Goal: Information Seeking & Learning: Learn about a topic

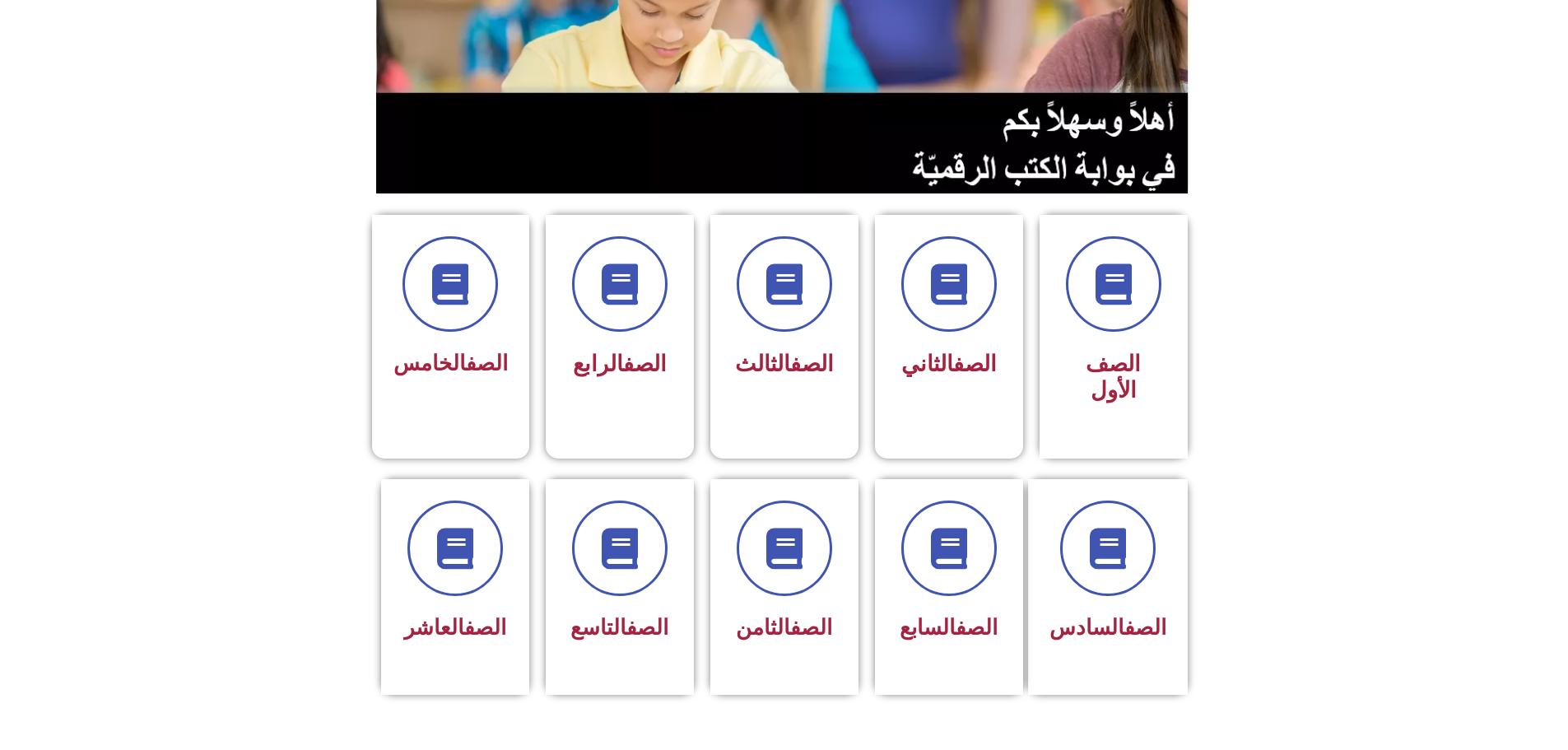
scroll to position [412, 0]
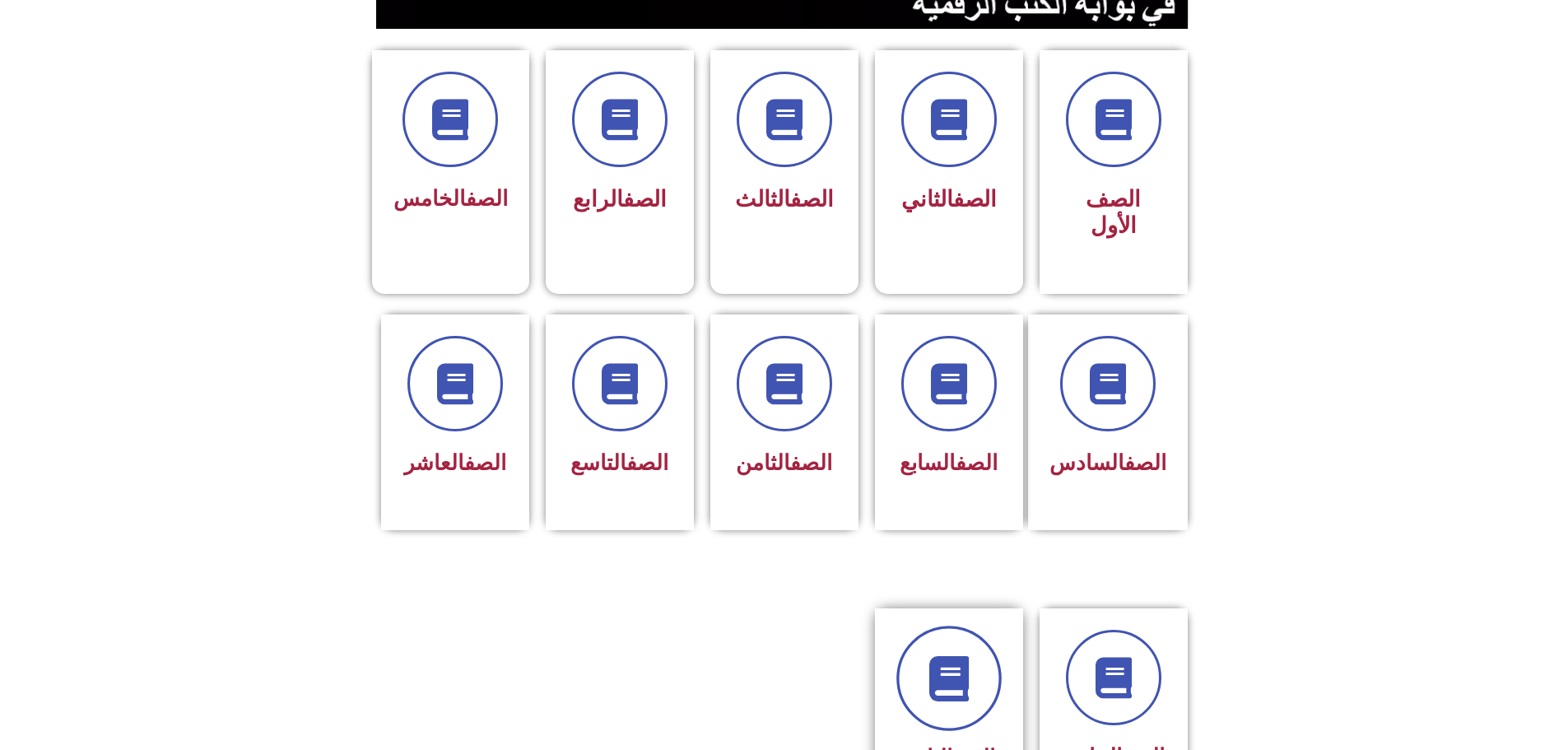
click at [924, 639] on link at bounding box center [949, 678] width 105 height 105
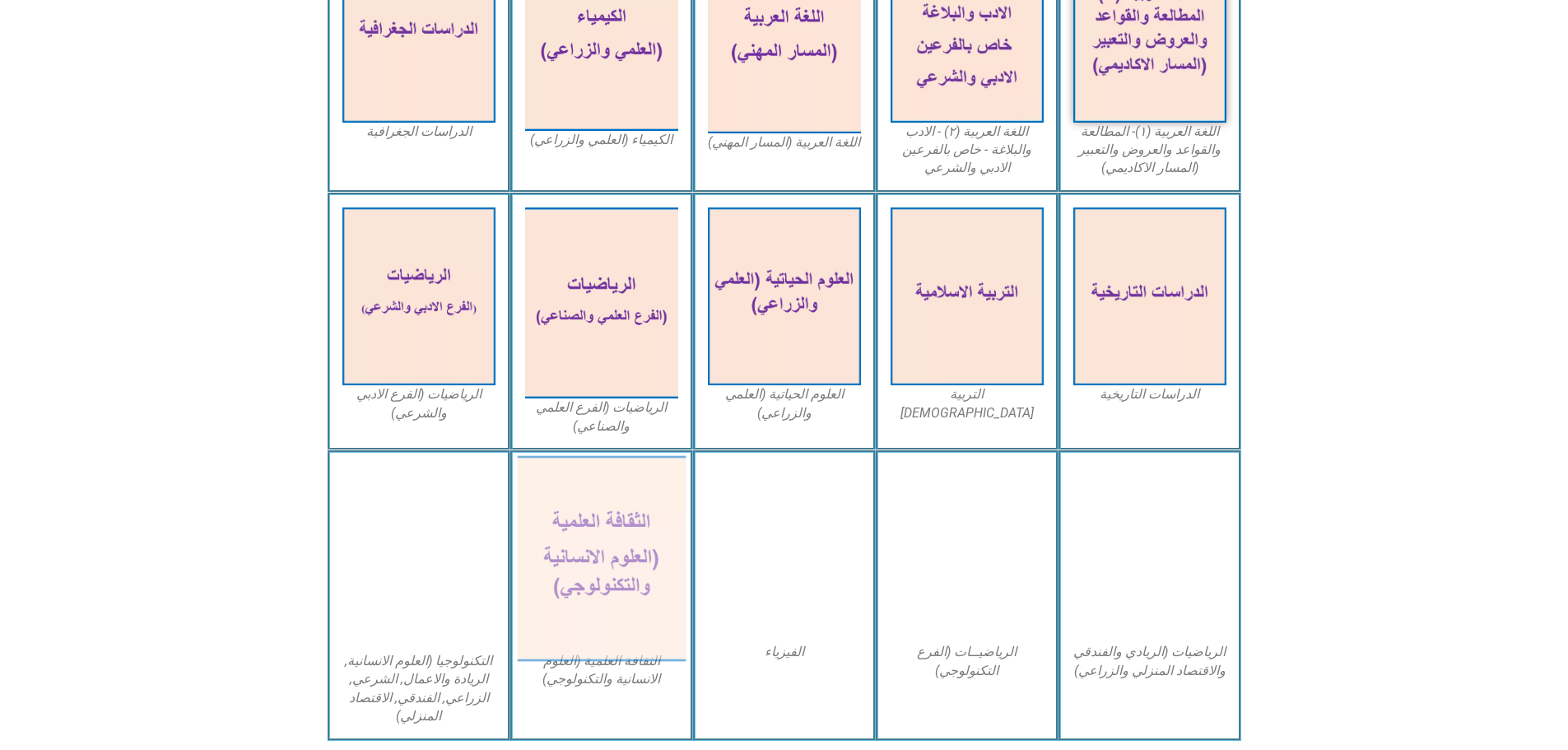
scroll to position [741, 0]
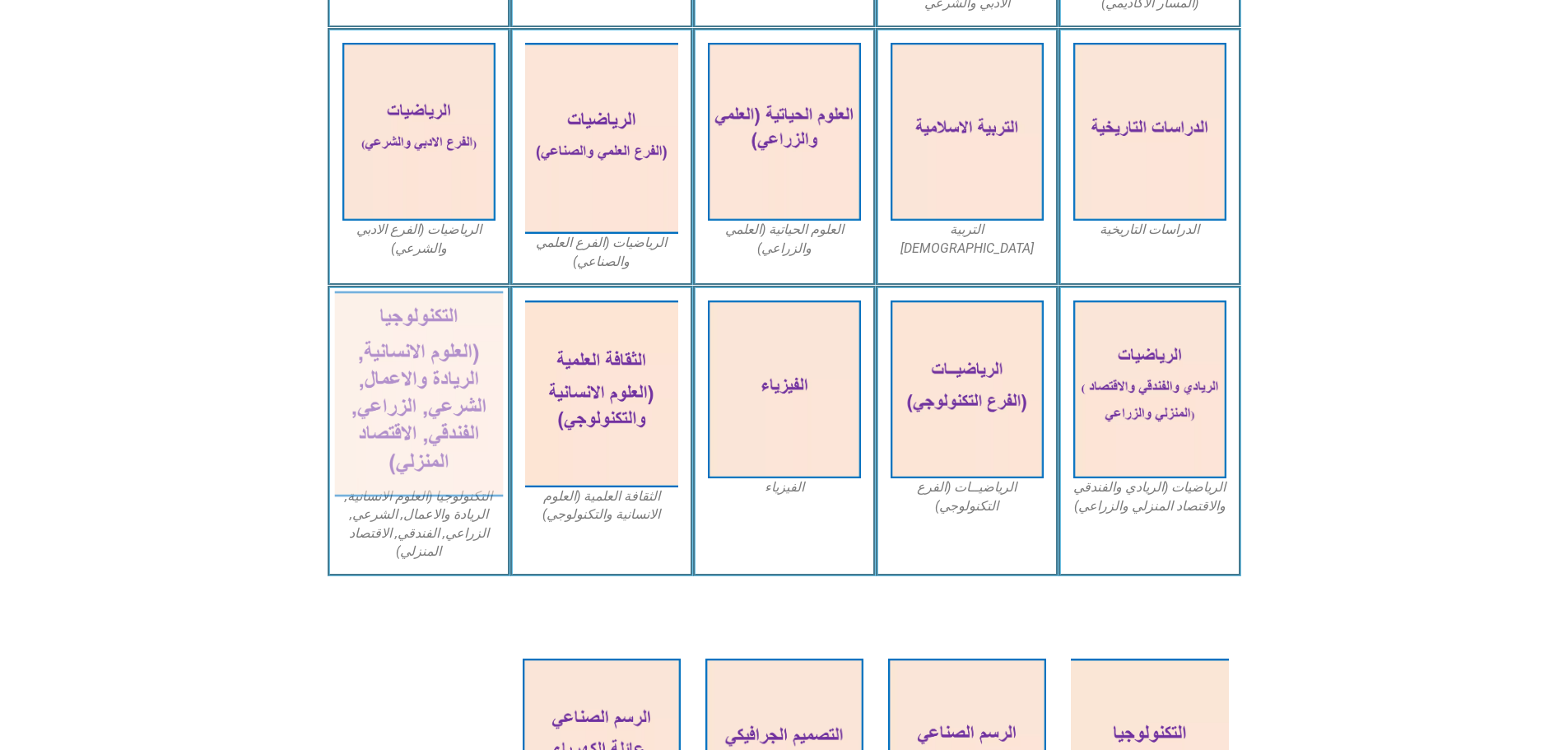
click at [453, 380] on img at bounding box center [419, 395] width 168 height 206
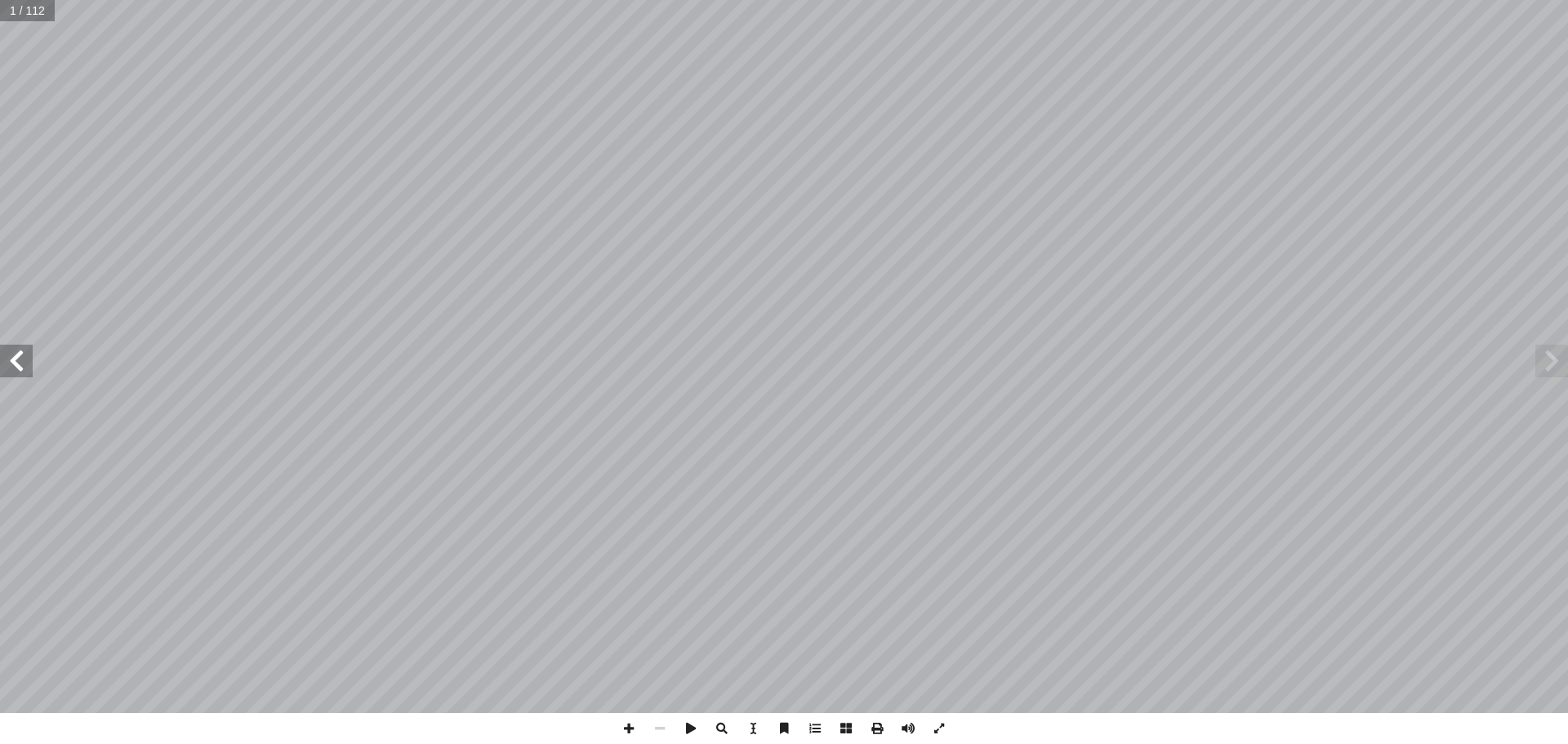
click at [13, 355] on span at bounding box center [16, 360] width 33 height 33
click at [11, 356] on span at bounding box center [16, 360] width 33 height 33
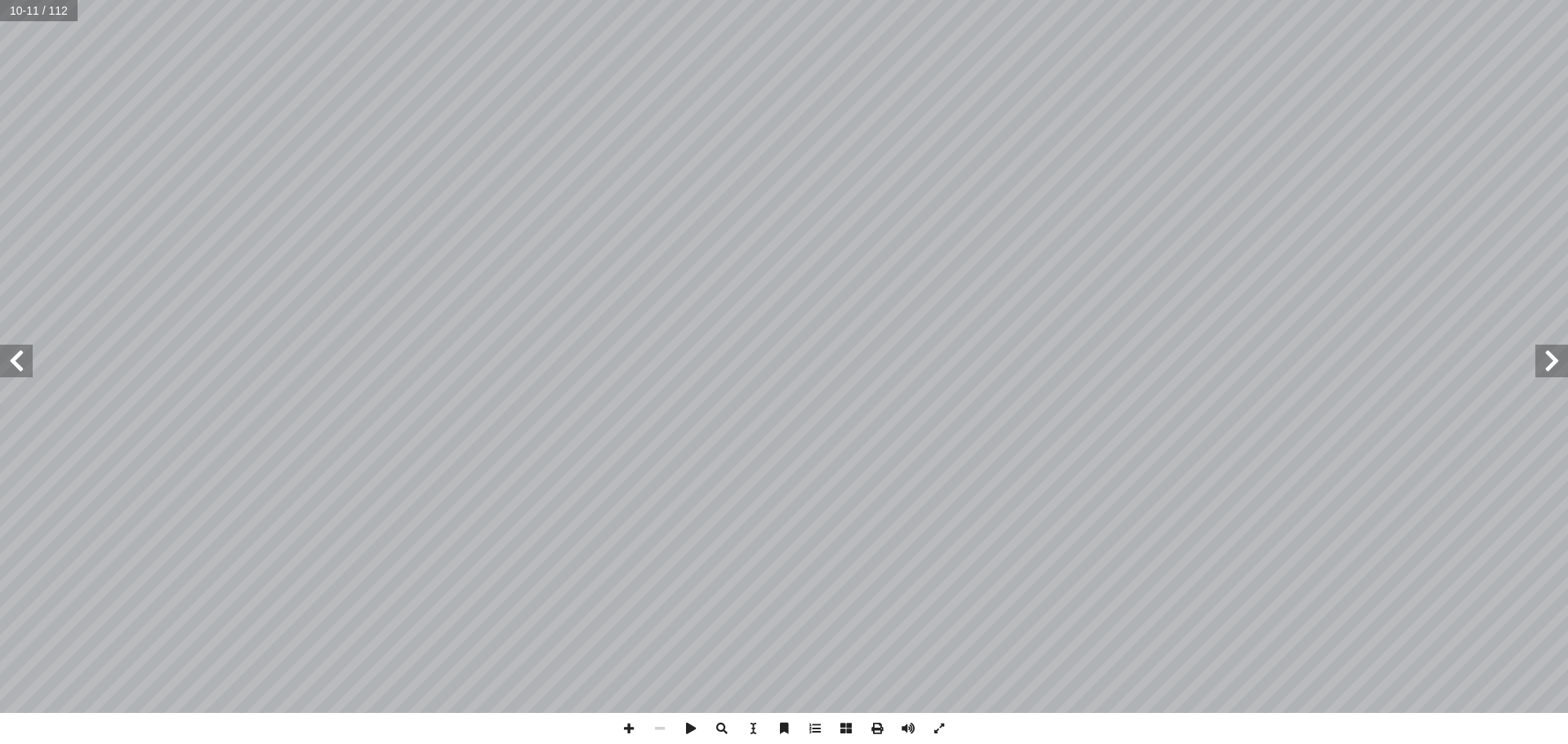
click at [11, 356] on span at bounding box center [16, 360] width 33 height 33
click at [11, 353] on span at bounding box center [16, 360] width 33 height 33
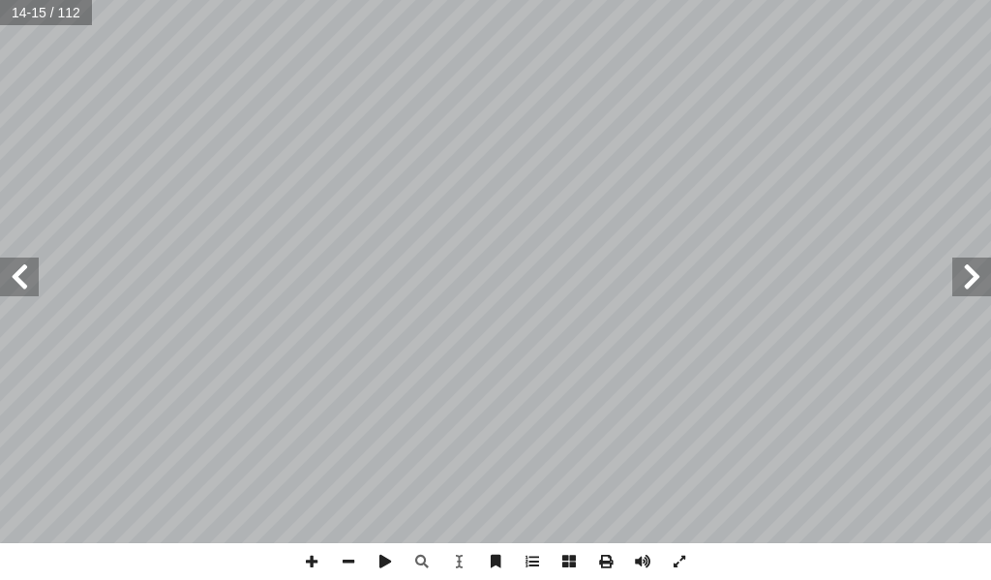
click at [32, 287] on span at bounding box center [19, 276] width 39 height 39
click at [21, 264] on span at bounding box center [19, 276] width 39 height 39
click at [989, 82] on html "الصفحة الرئيسية الصف الأول الصف الثاني الصف الثالث الصف الرابع الصف الخامس الصف…" at bounding box center [495, 41] width 991 height 82
click at [345, 82] on html "الصفحة الرئيسية الصف الأول الصف الثاني الصف الثالث الصف الرابع الصف الخامس الصف…" at bounding box center [495, 41] width 991 height 82
click at [571, 82] on html "الصفحة الرئيسية الصف الأول الصف الثاني الصف الثالث الصف الرابع الصف الخامس الصف…" at bounding box center [495, 41] width 991 height 82
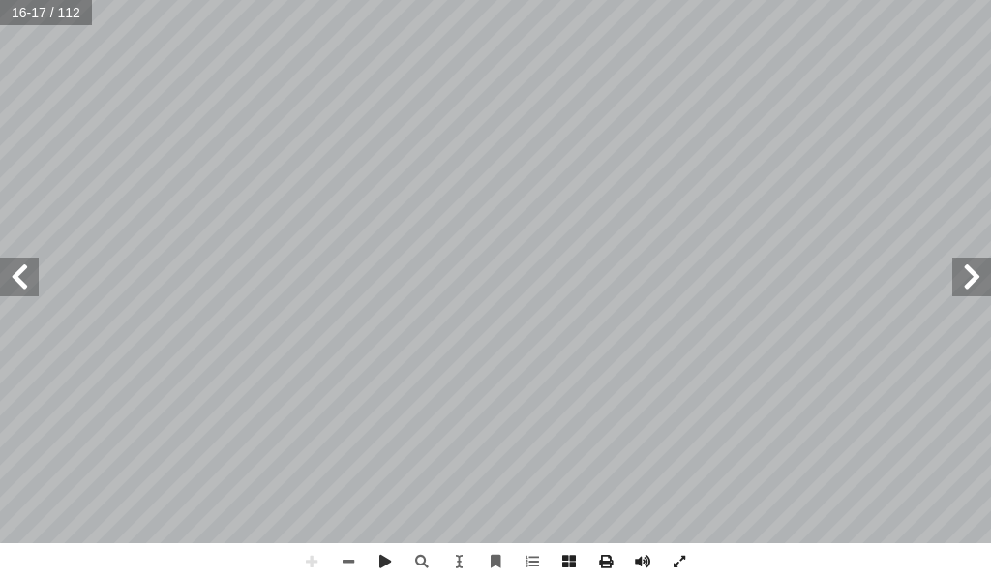
click at [411, 82] on html "الصفحة الرئيسية الصف الأول الصف الثاني الصف الثالث الصف الرابع الصف الخامس الصف…" at bounding box center [495, 41] width 991 height 82
click at [102, 539] on div "12 الطلبة. سماء أ ا خلايا باقي لى إ ا ول أ ال� الطالب اسم خلية نسخ 5 العلوم. مب…" at bounding box center [495, 290] width 991 height 580
click at [18, 275] on span at bounding box center [19, 276] width 39 height 39
click at [661, 82] on html "الصفحة الرئيسية الصف الأول الصف الثاني الصف الثالث الصف الرابع الصف الخامس الصف…" at bounding box center [495, 41] width 991 height 82
